Goal: Information Seeking & Learning: Learn about a topic

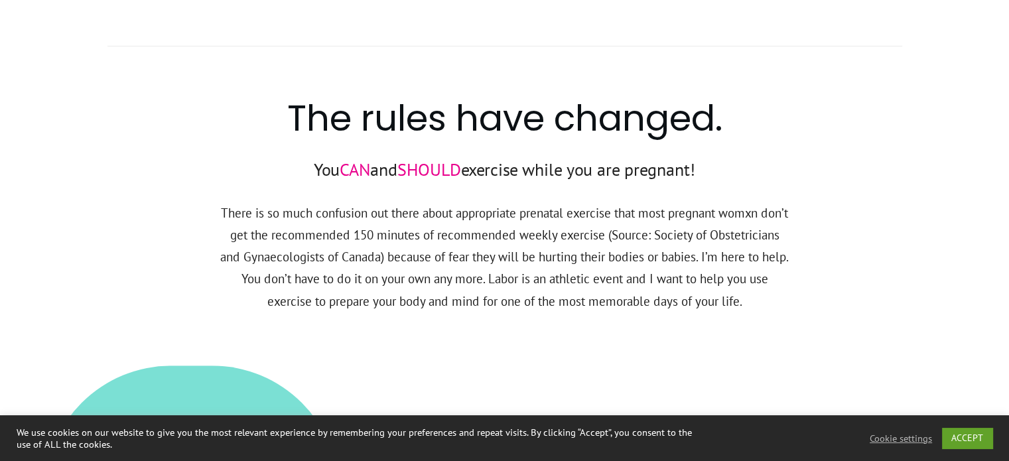
scroll to position [995, 0]
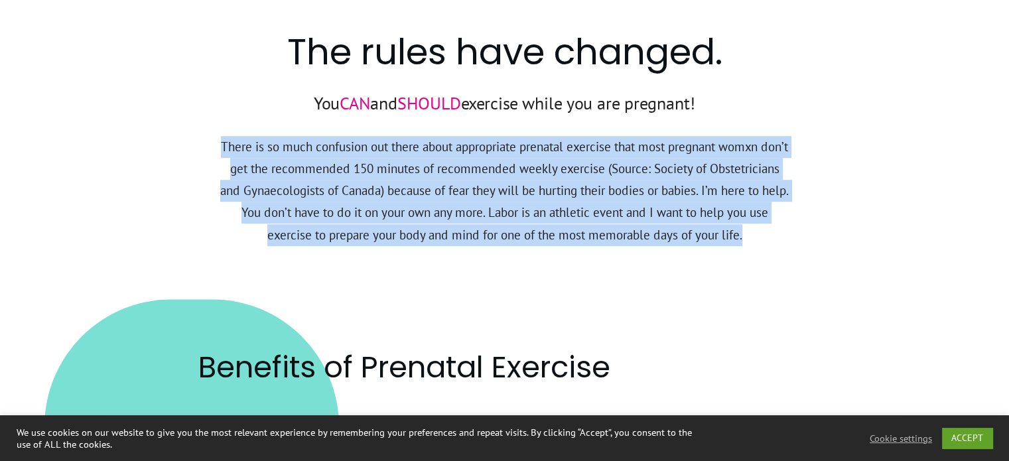
drag, startPoint x: 232, startPoint y: 145, endPoint x: 811, endPoint y: 231, distance: 585.4
click at [811, 231] on div "The rules have changed. You CAN and SHOULD exercise while you are pregnant! The…" at bounding box center [505, 114] width 796 height 296
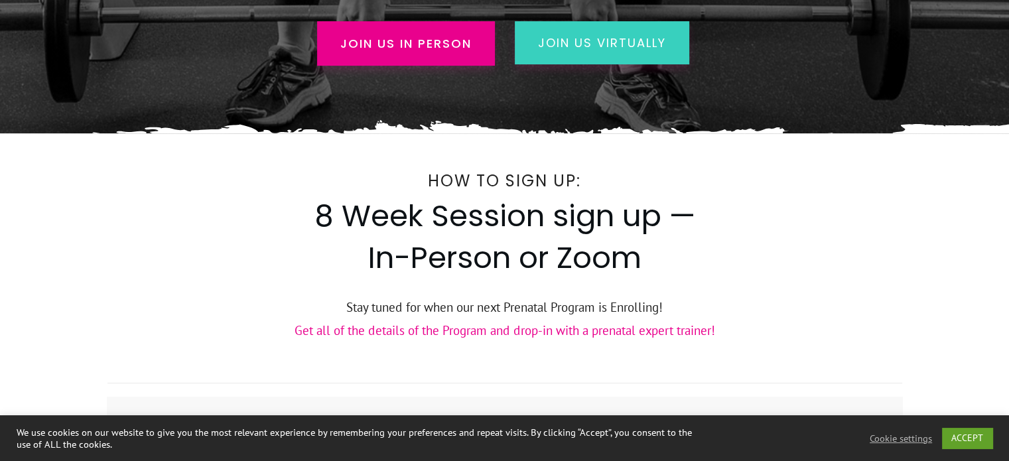
scroll to position [464, 0]
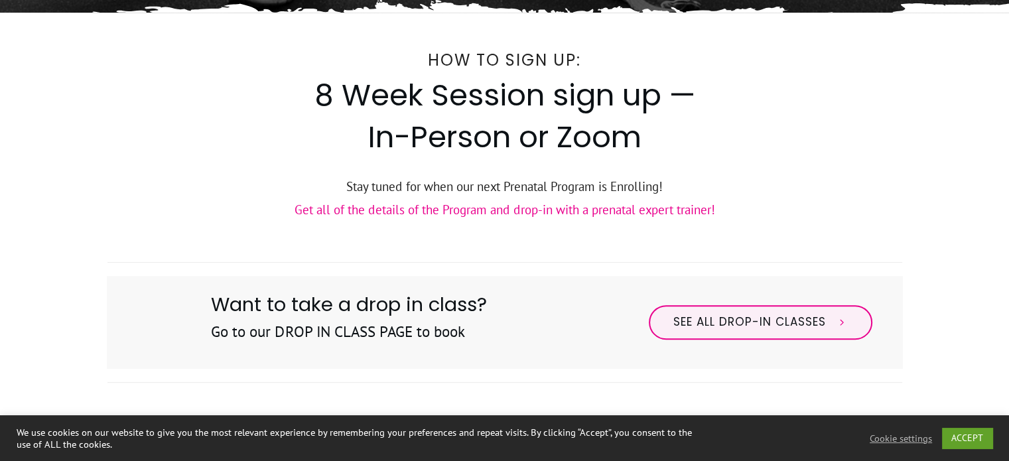
click at [496, 212] on link "Get all of the details of the Program and drop-in with a prenatal expert traine…" at bounding box center [505, 210] width 421 height 16
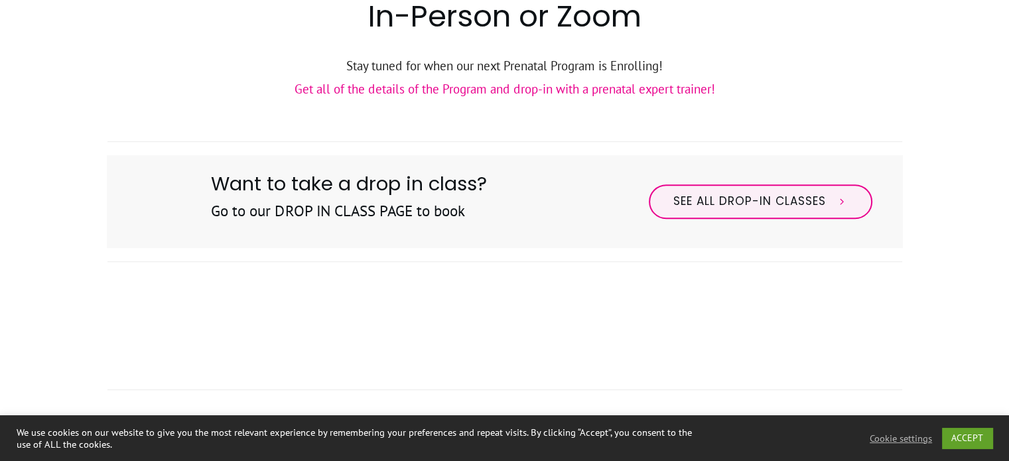
scroll to position [496, 0]
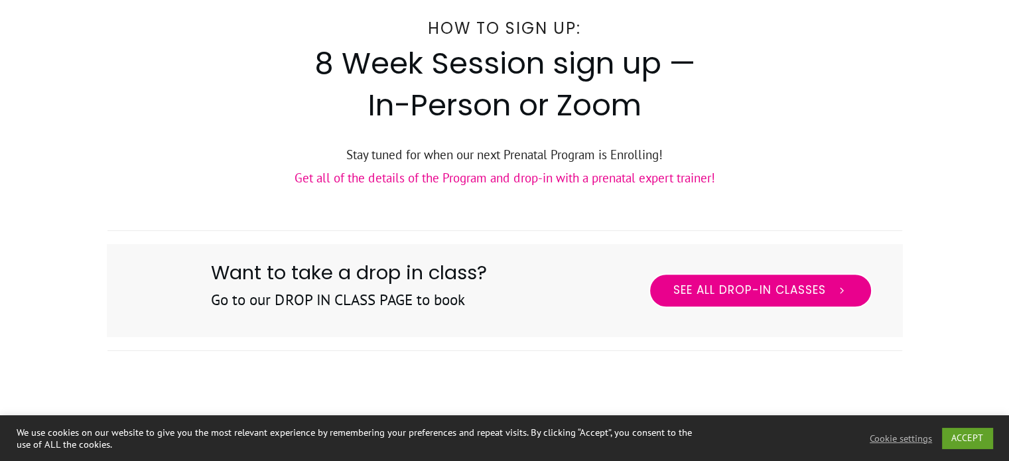
click at [708, 294] on span "See All Drop-in Classes" at bounding box center [749, 290] width 153 height 15
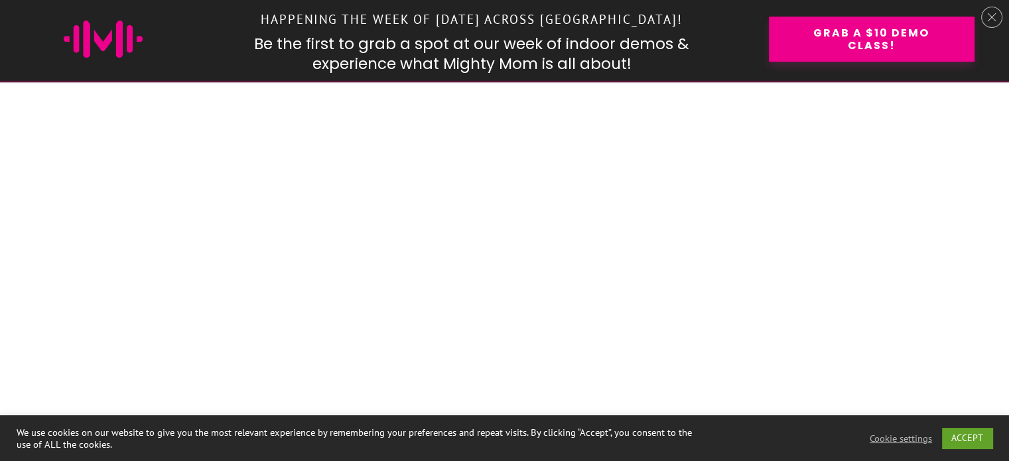
scroll to position [1658, 0]
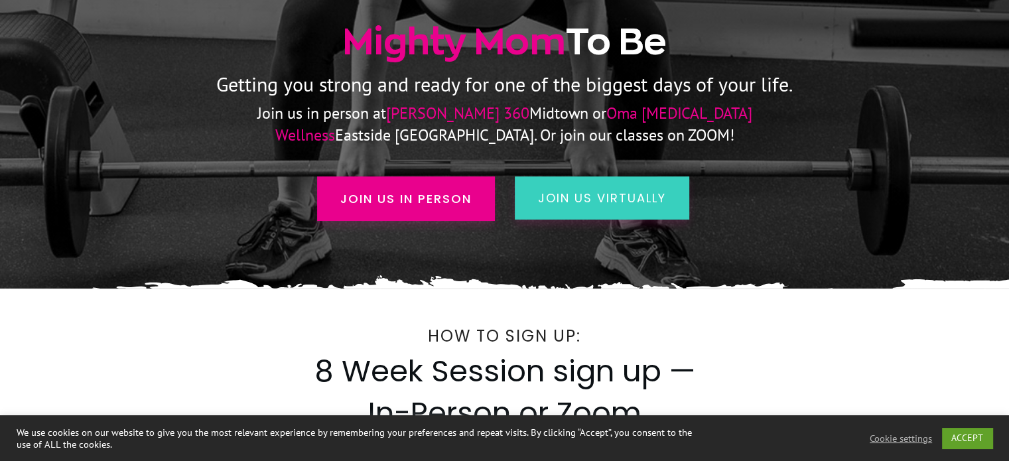
scroll to position [164, 0]
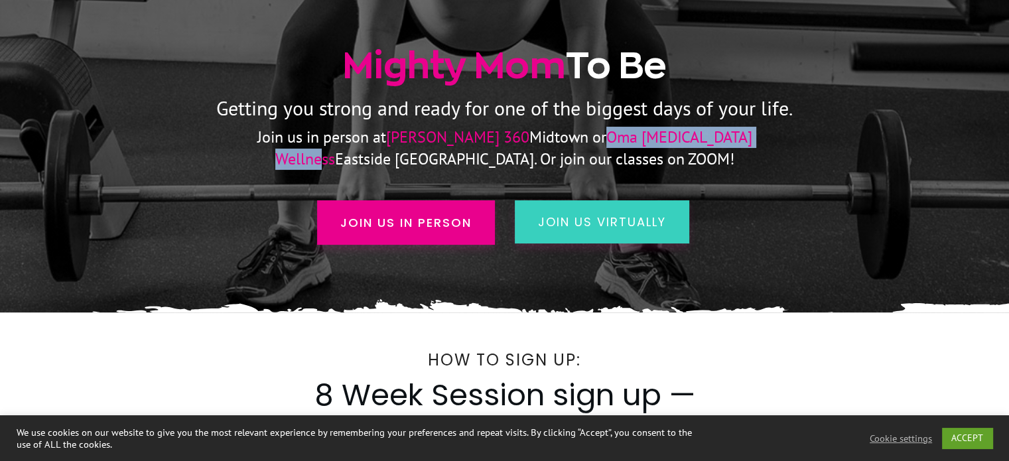
drag, startPoint x: 499, startPoint y: 137, endPoint x: 679, endPoint y: 137, distance: 179.8
click at [679, 137] on span "Oma Chiropractic Wellness" at bounding box center [513, 148] width 477 height 42
copy span "Oma Chiropractic Wellness"
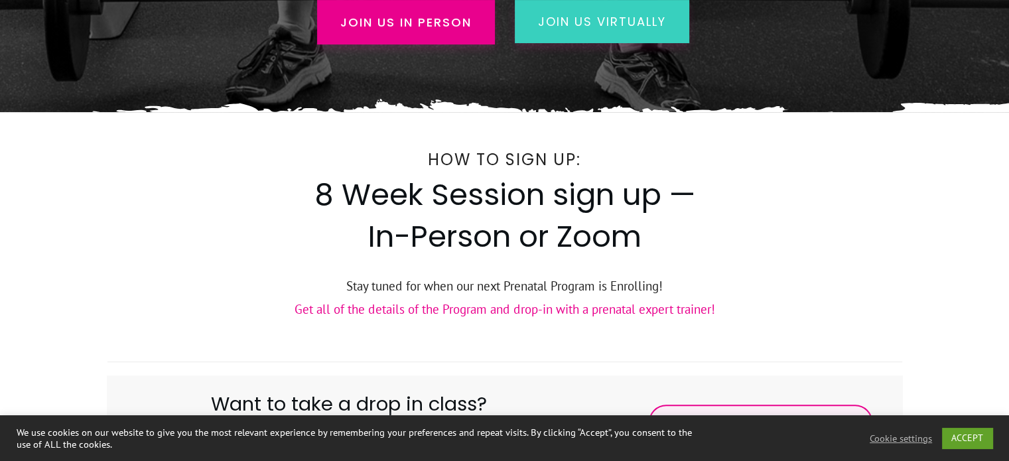
scroll to position [430, 0]
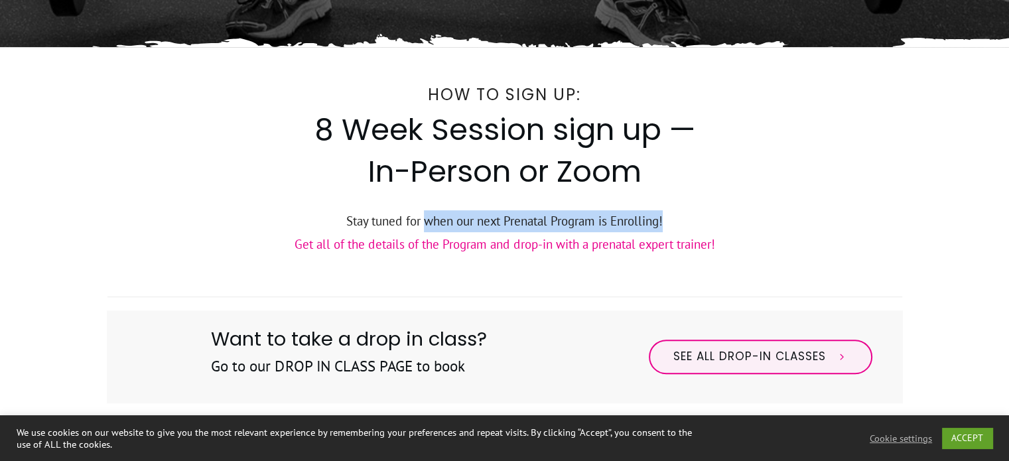
drag, startPoint x: 423, startPoint y: 221, endPoint x: 740, endPoint y: 224, distance: 317.7
click at [740, 224] on p "Stay tuned for when our next Prenatal Program is Enrolling!" at bounding box center [504, 221] width 795 height 22
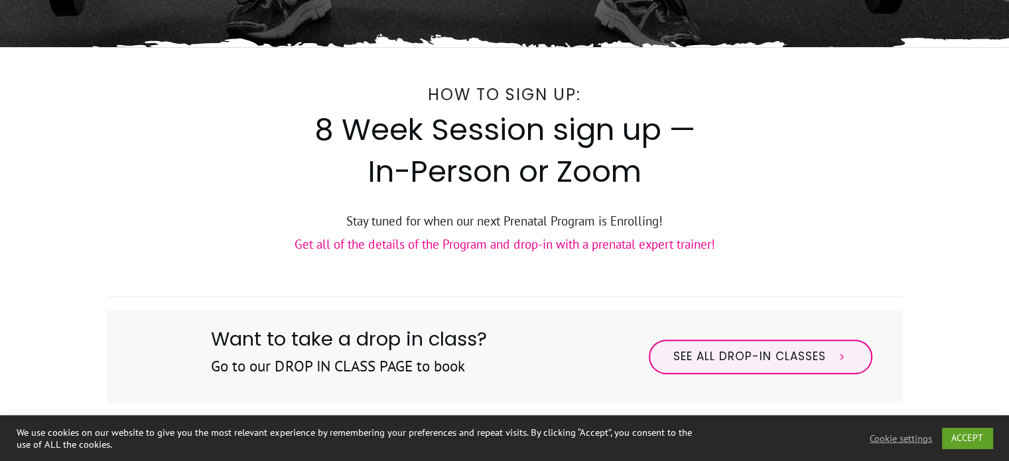
click at [626, 246] on link "Get all of the details of the Program and drop-in with a prenatal expert traine…" at bounding box center [505, 244] width 421 height 16
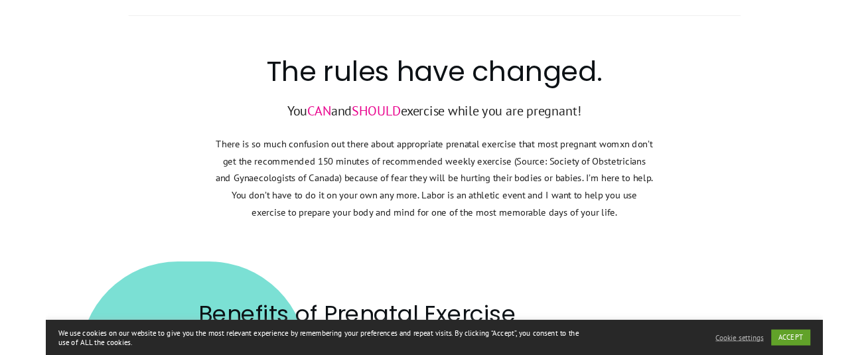
scroll to position [960, 0]
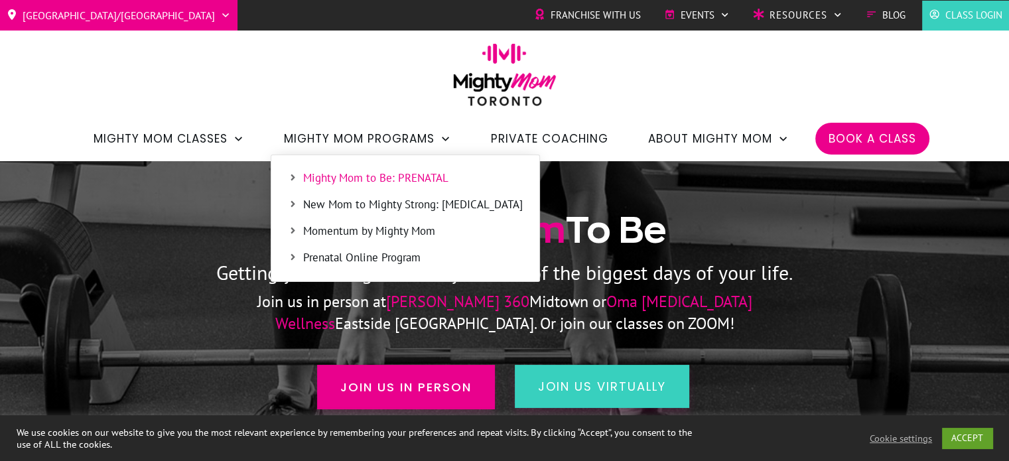
click at [419, 175] on span "Mighty Mom to Be: PRENATAL" at bounding box center [413, 178] width 220 height 17
click at [375, 177] on span "Mighty Mom to Be: PRENATAL" at bounding box center [413, 178] width 220 height 17
click at [294, 174] on icon at bounding box center [293, 177] width 10 height 10
click at [291, 177] on icon at bounding box center [293, 177] width 10 height 10
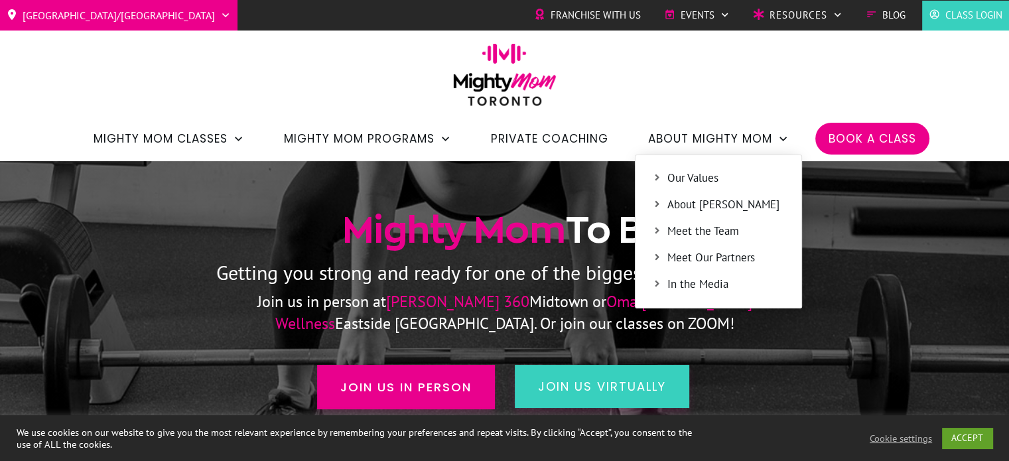
click at [718, 199] on span "About [PERSON_NAME]" at bounding box center [725, 204] width 117 height 17
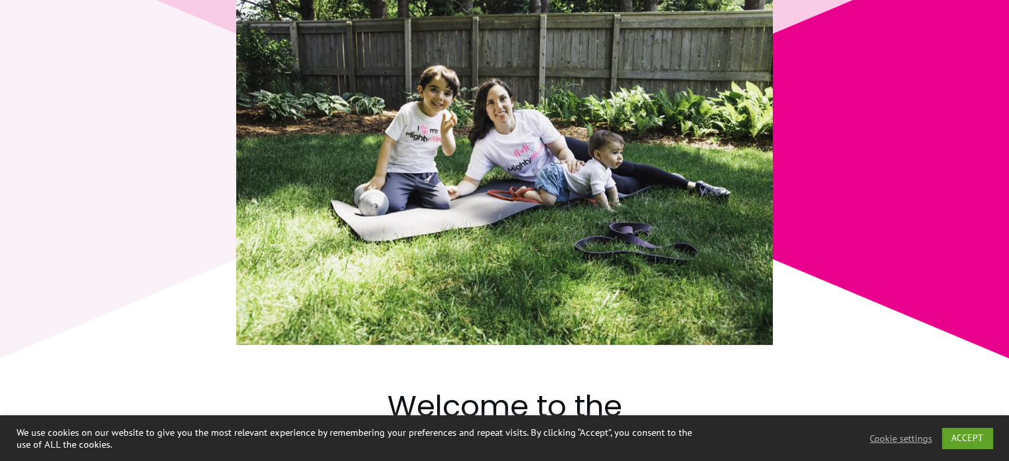
scroll to position [929, 0]
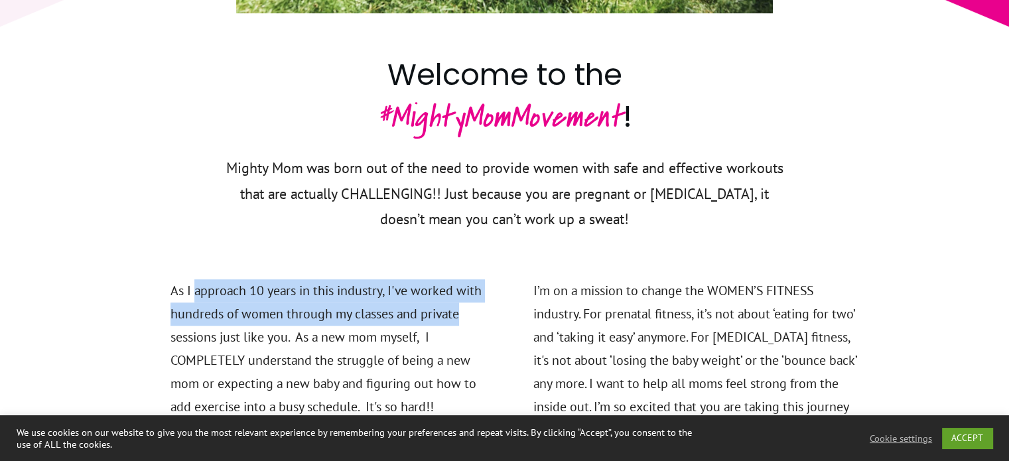
drag, startPoint x: 196, startPoint y: 289, endPoint x: 486, endPoint y: 320, distance: 290.9
click at [486, 320] on p "As I approach 10 years in this industry, I've worked with hundreds of women thr…" at bounding box center [334, 356] width 329 height 155
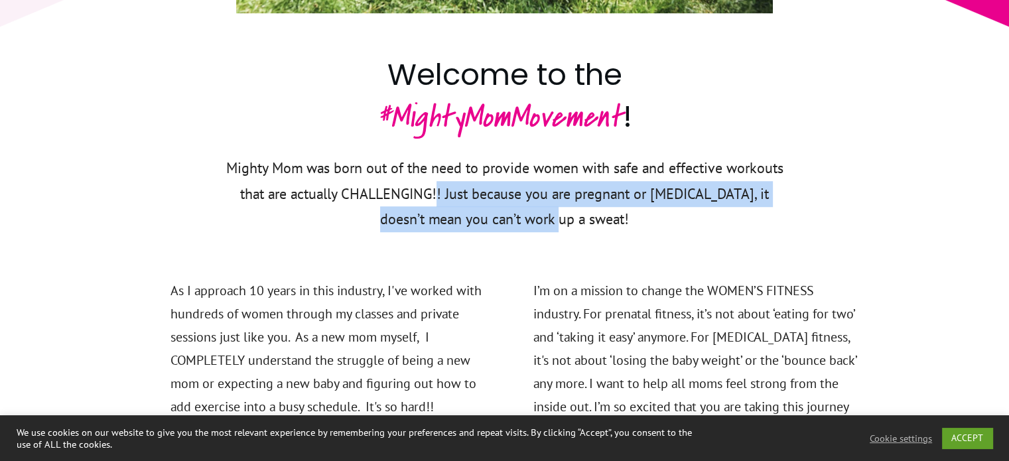
drag, startPoint x: 429, startPoint y: 192, endPoint x: 556, endPoint y: 228, distance: 131.5
click at [556, 228] on p "Mighty Mom was born out of the need to provide women with safe and effective wo…" at bounding box center [505, 201] width 574 height 93
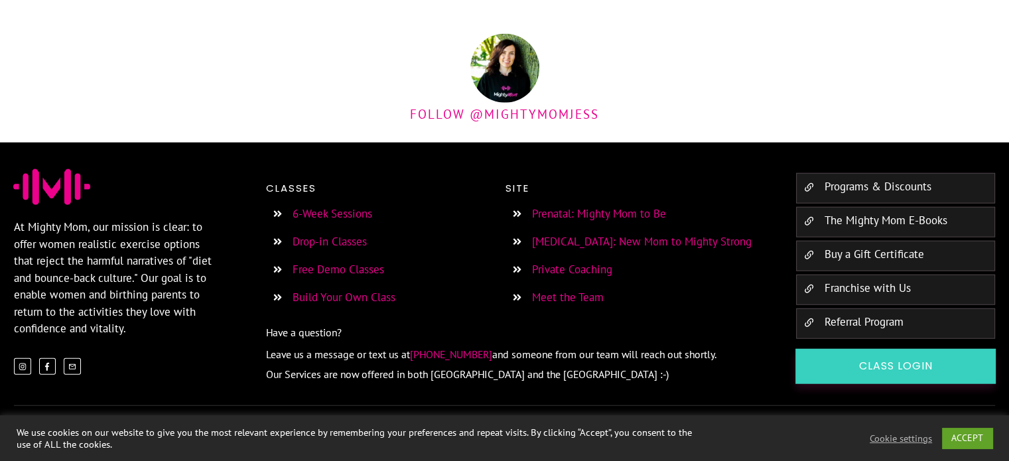
scroll to position [3228, 0]
click at [624, 216] on link "Prenatal: Mighty Mom to Be" at bounding box center [599, 213] width 134 height 15
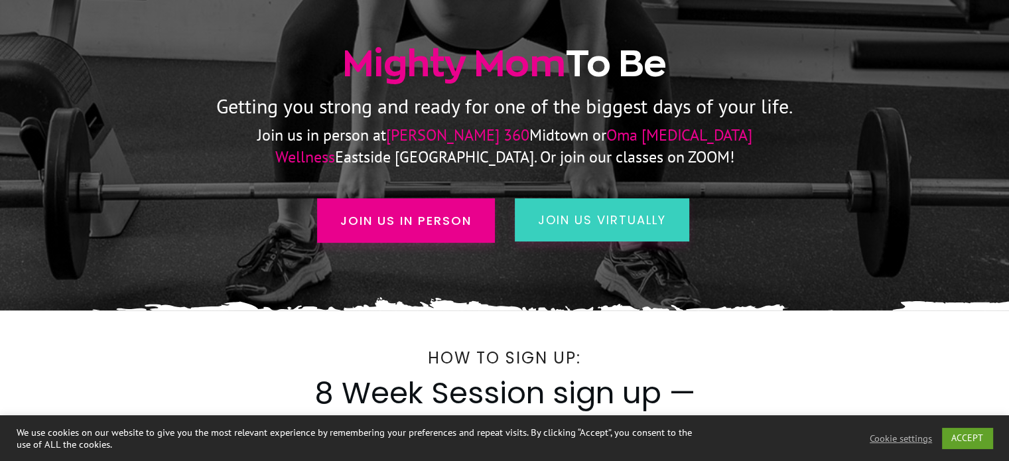
scroll to position [199, 0]
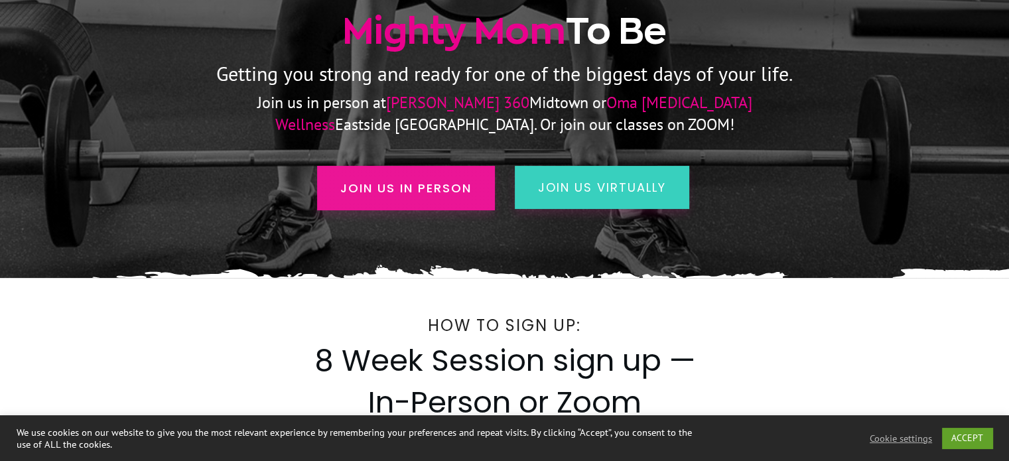
click at [371, 185] on span "Join us in person" at bounding box center [405, 188] width 131 height 18
click at [456, 187] on span "Join us in person" at bounding box center [405, 188] width 131 height 18
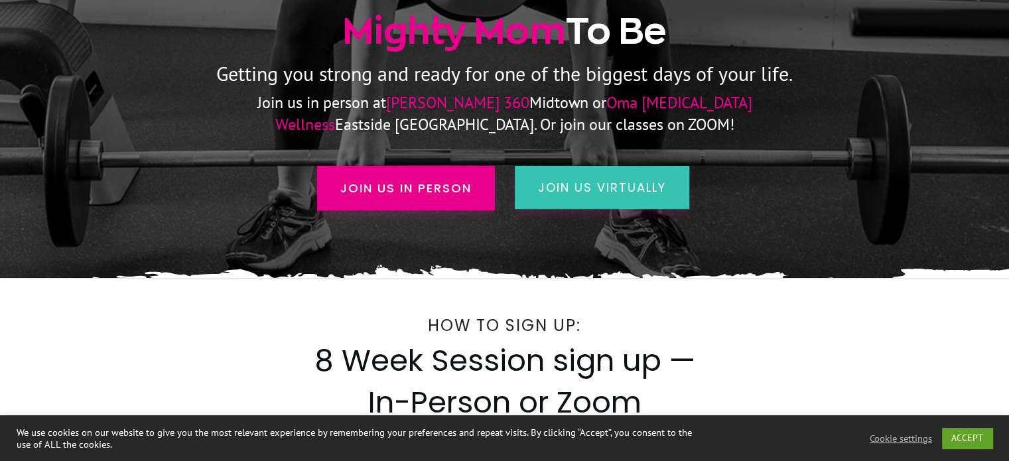
click at [563, 194] on span "join us virtually" at bounding box center [602, 187] width 128 height 17
click at [568, 184] on span "join us virtually" at bounding box center [602, 187] width 128 height 17
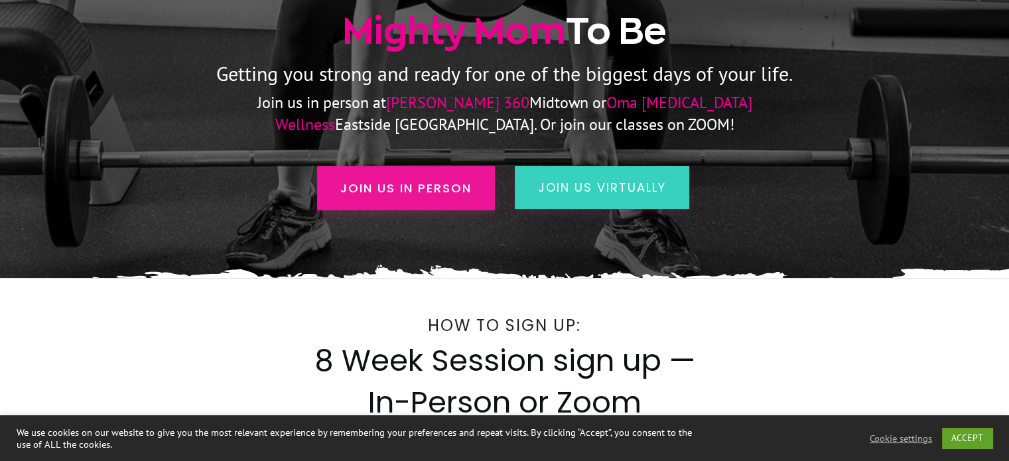
click at [451, 182] on span "Join us in person" at bounding box center [405, 188] width 131 height 18
